Goal: Task Accomplishment & Management: Manage account settings

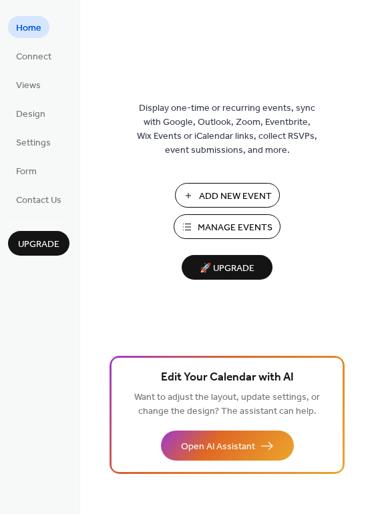
click at [220, 222] on span "Manage Events" at bounding box center [235, 228] width 75 height 14
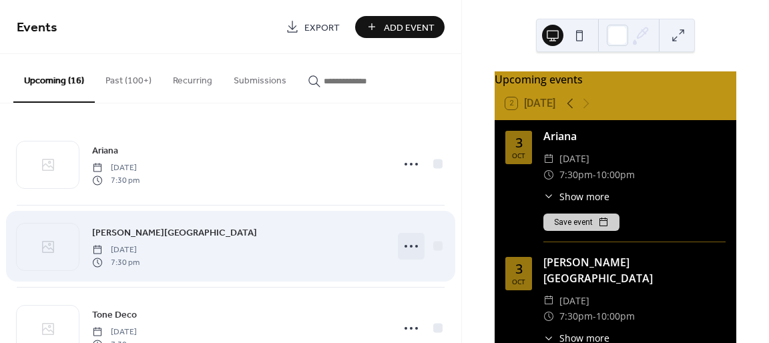
click at [411, 247] on icon at bounding box center [410, 246] width 21 height 21
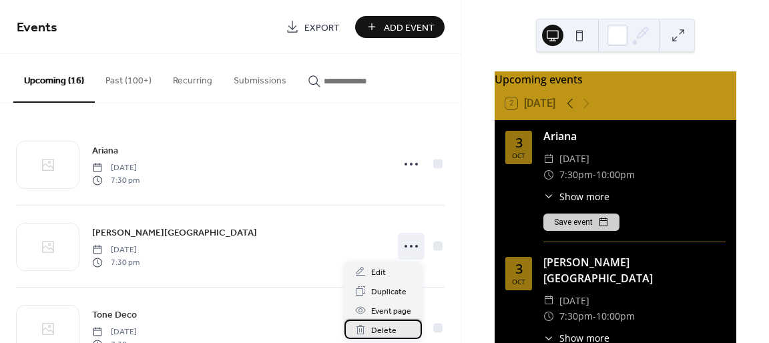
click at [384, 329] on span "Delete" at bounding box center [383, 331] width 25 height 14
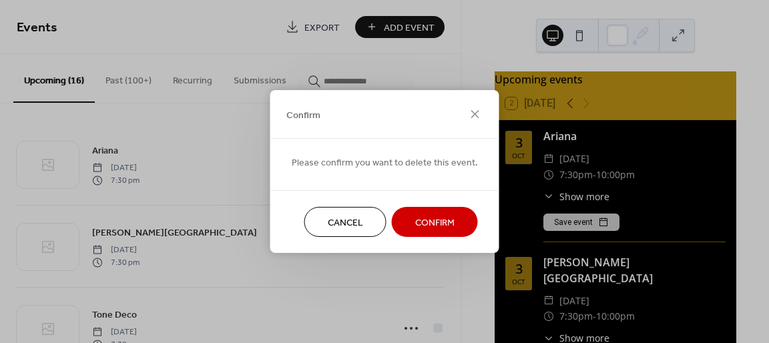
click at [423, 211] on button "Confirm" at bounding box center [435, 222] width 86 height 30
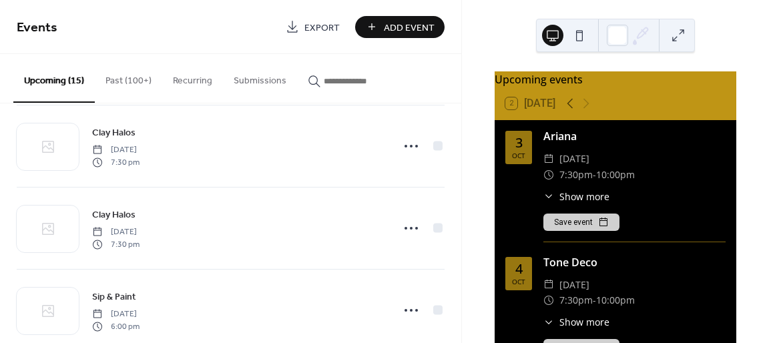
scroll to position [340, 0]
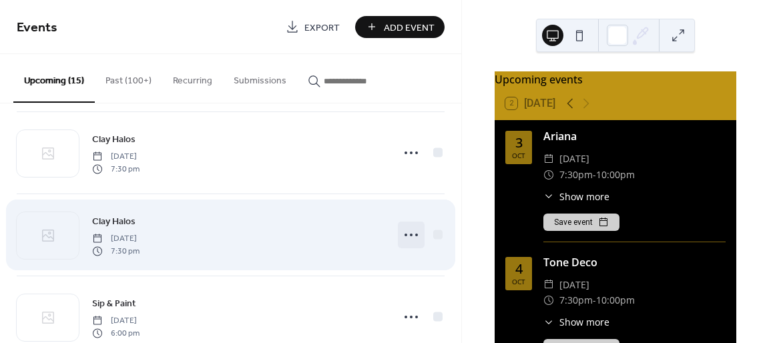
click at [407, 226] on icon at bounding box center [410, 234] width 21 height 21
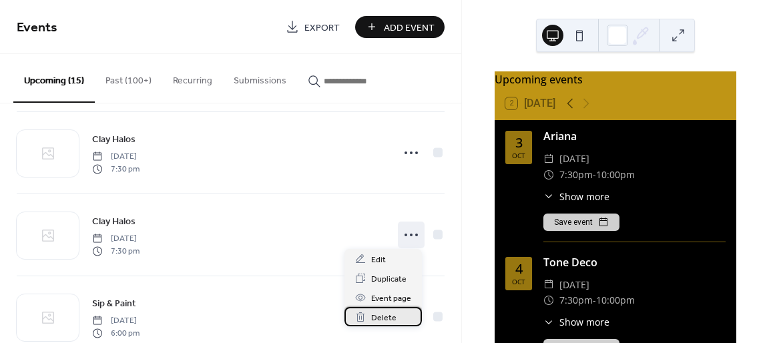
click at [385, 321] on span "Delete" at bounding box center [383, 318] width 25 height 14
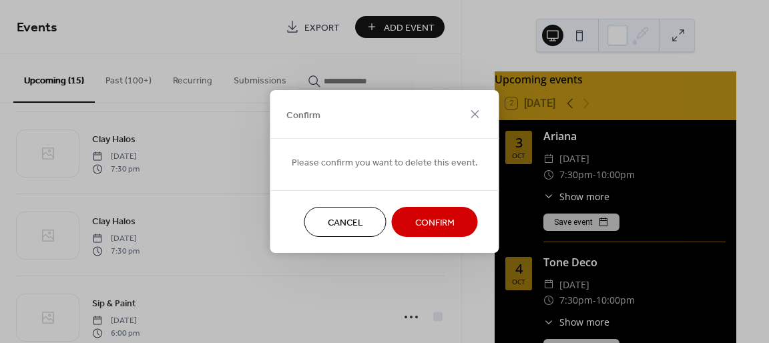
click at [417, 217] on span "Confirm" at bounding box center [434, 223] width 39 height 14
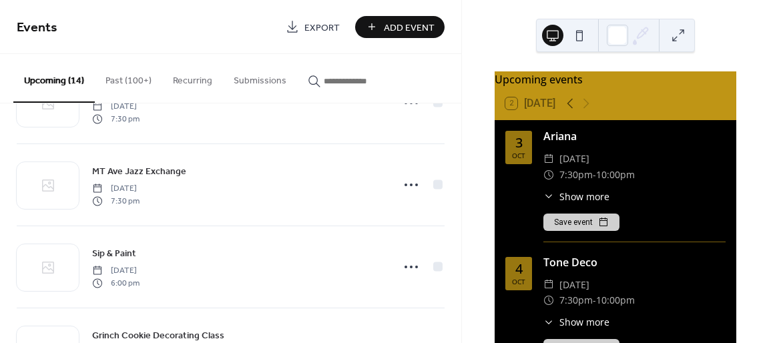
scroll to position [945, 0]
